Goal: Navigation & Orientation: Find specific page/section

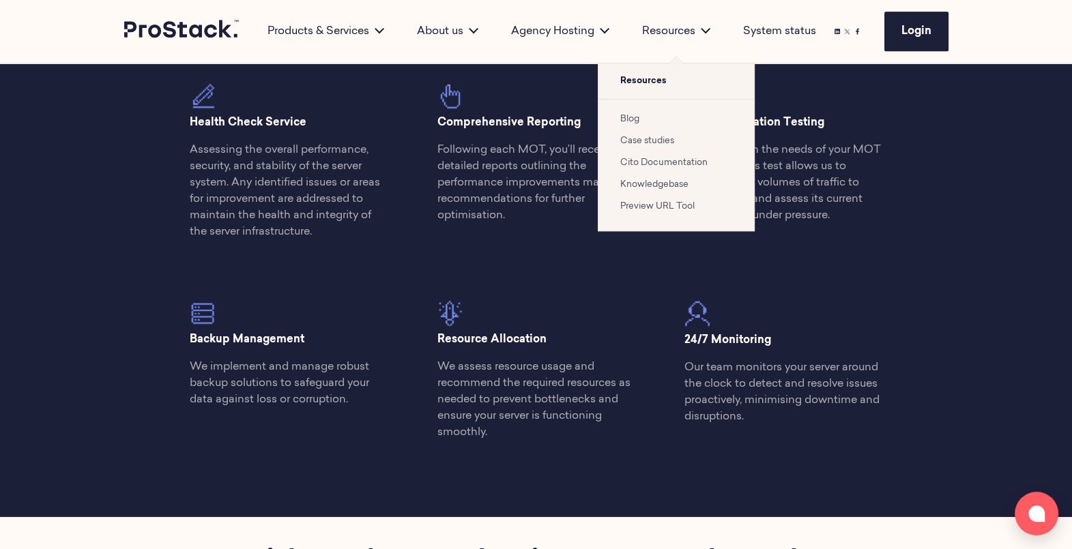
scroll to position [1017, 0]
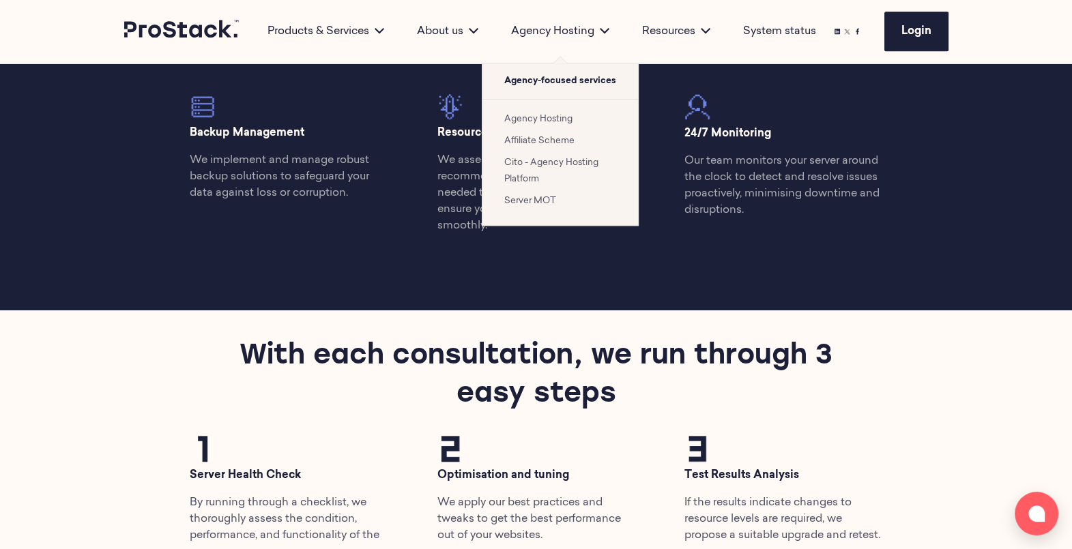
click at [593, 26] on div "Agency Hosting" at bounding box center [560, 31] width 131 height 16
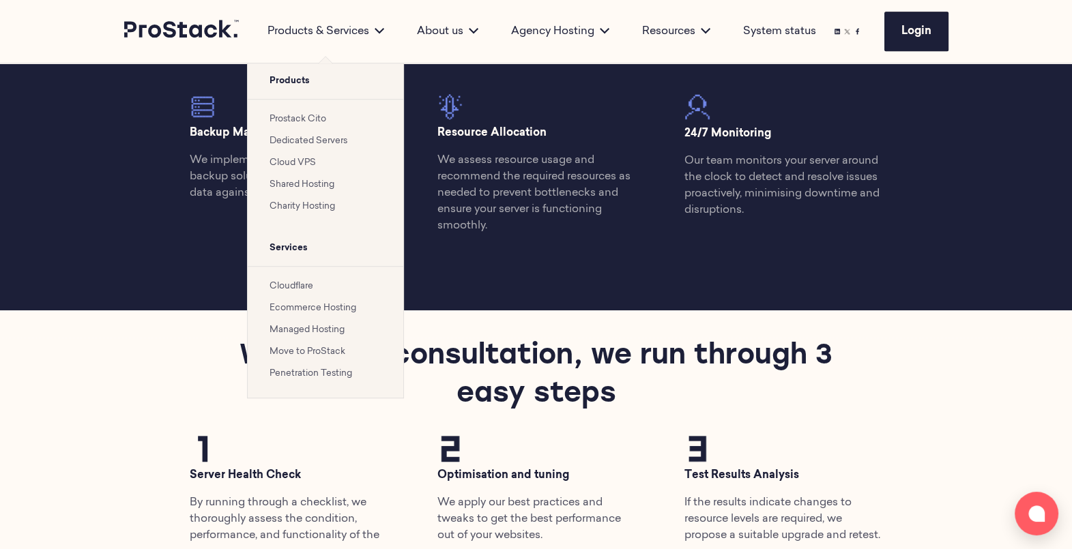
click at [334, 30] on div "Products & Services" at bounding box center [325, 31] width 149 height 16
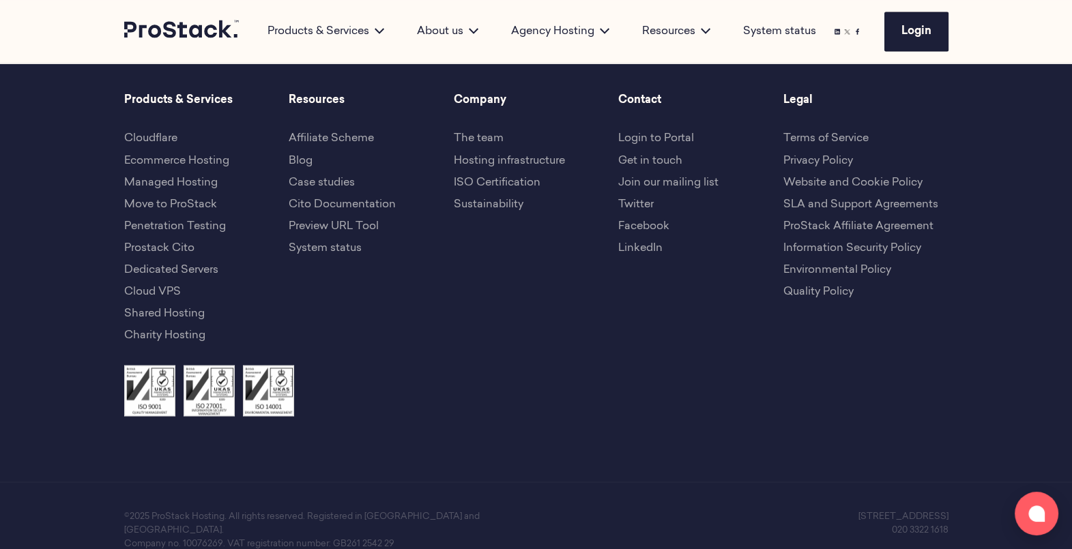
scroll to position [3009, 0]
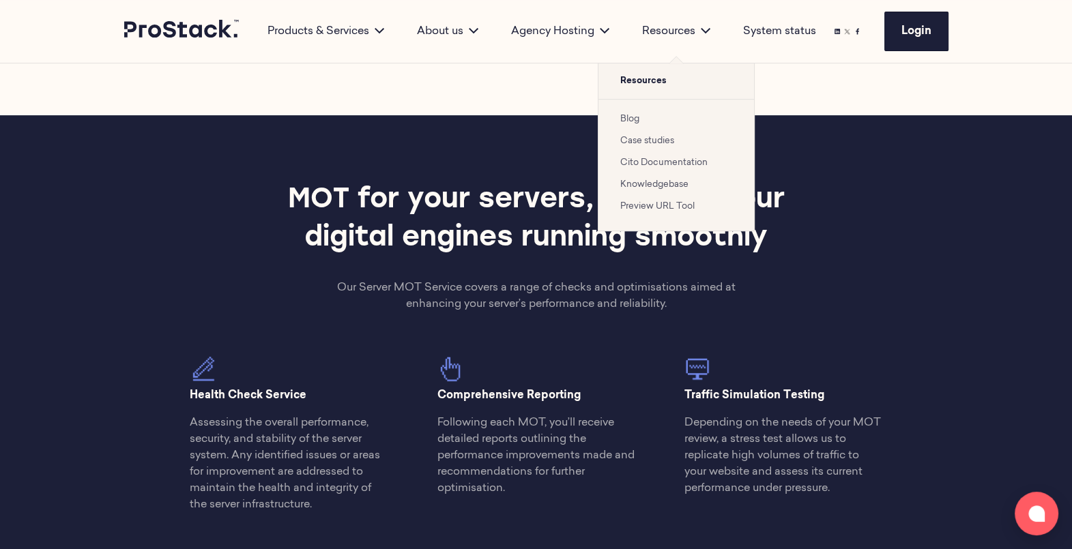
scroll to position [726, 0]
